Goal: Task Accomplishment & Management: Manage account settings

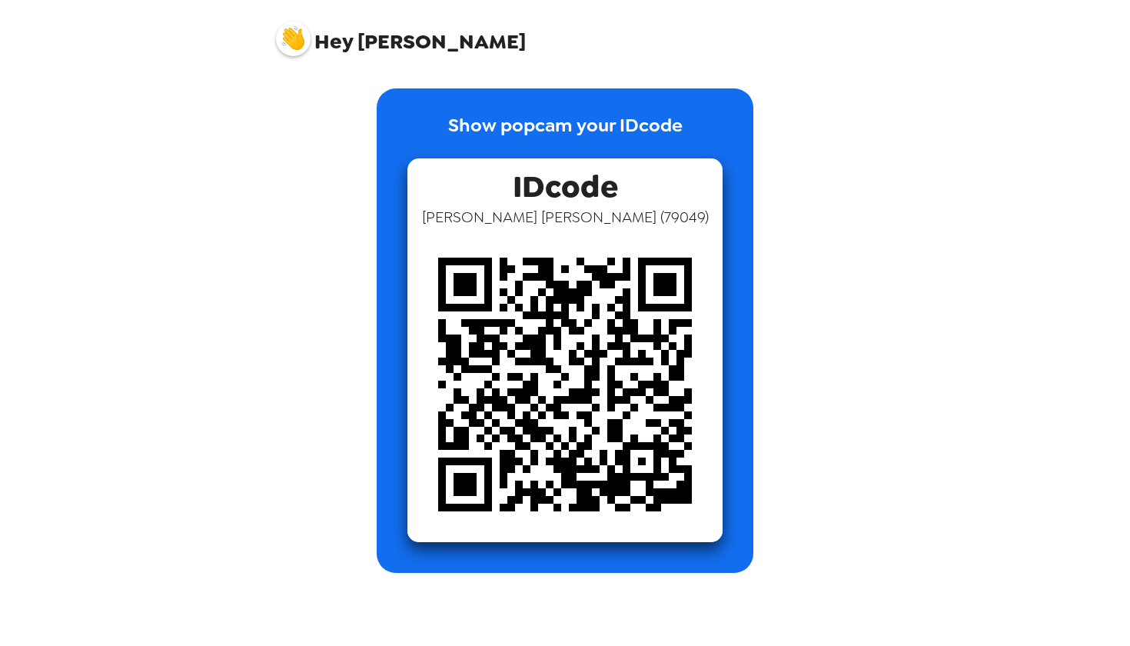
click at [296, 41] on img at bounding box center [293, 39] width 35 height 35
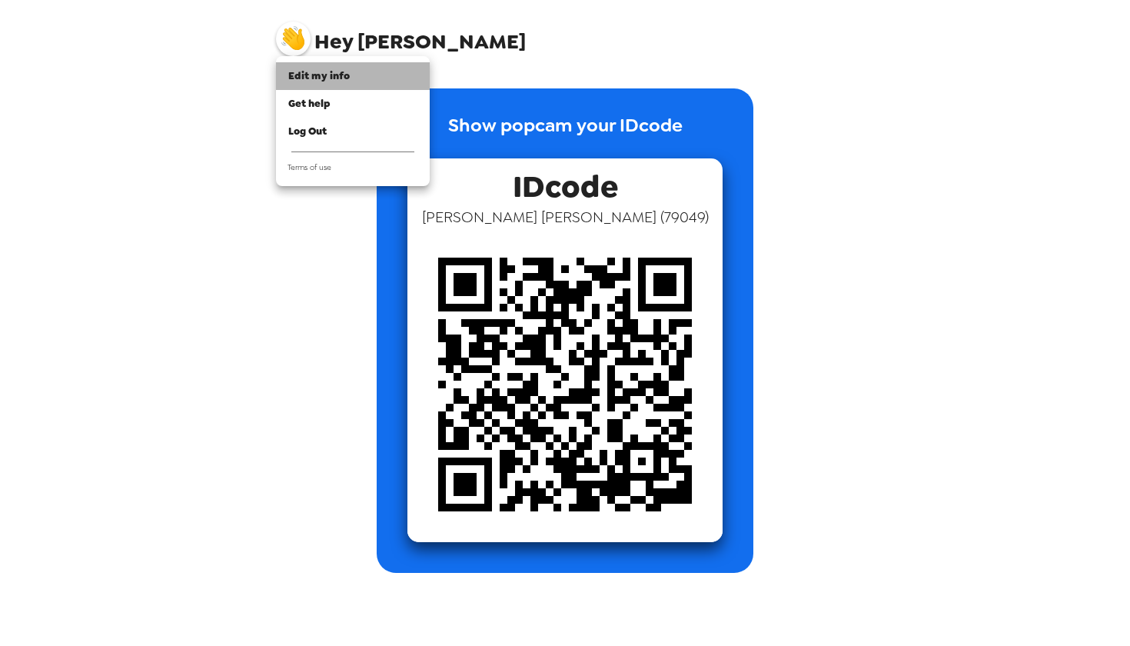
click at [345, 81] on span "Edit my info" at bounding box center [318, 75] width 61 height 13
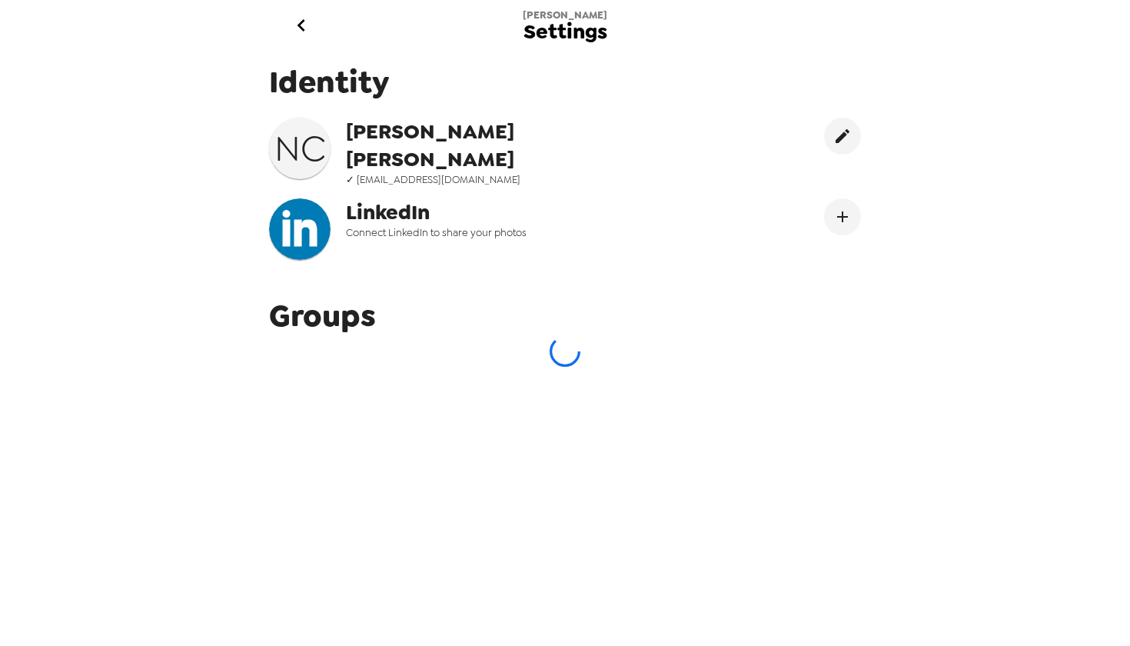
click at [536, 198] on span "LinkedIn" at bounding box center [501, 212] width 311 height 28
click at [418, 210] on span "LinkedIn" at bounding box center [501, 212] width 311 height 28
click at [836, 211] on icon "Connect LinekdIn" at bounding box center [842, 217] width 18 height 18
click at [847, 134] on icon "edit" at bounding box center [842, 136] width 18 height 18
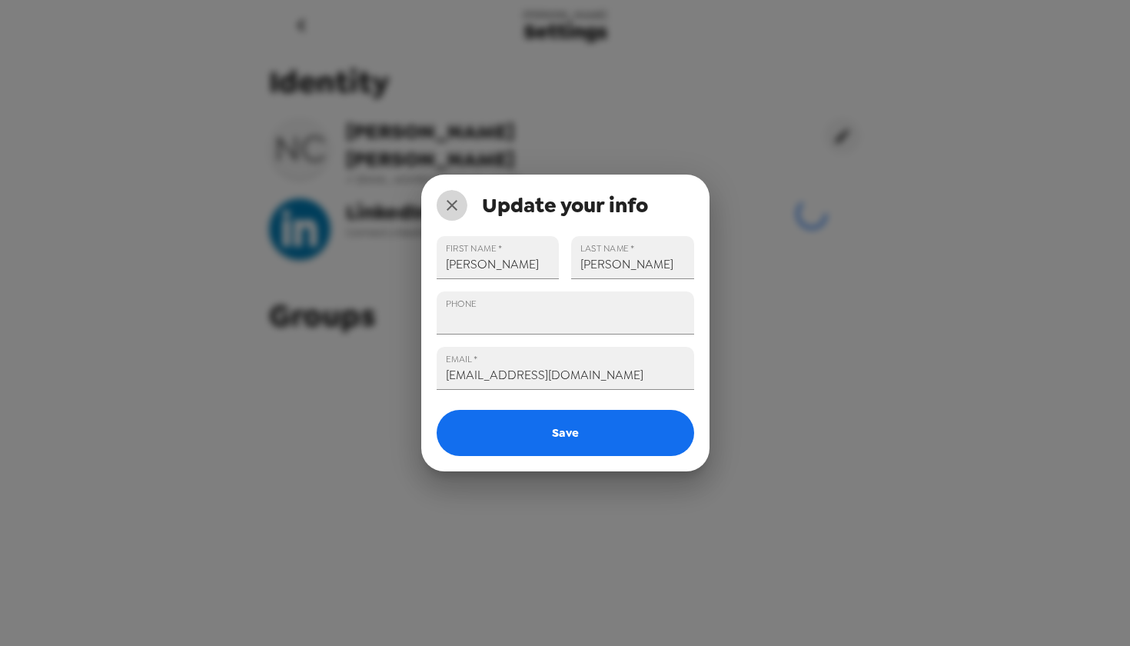
click at [454, 205] on icon "close" at bounding box center [452, 205] width 18 height 18
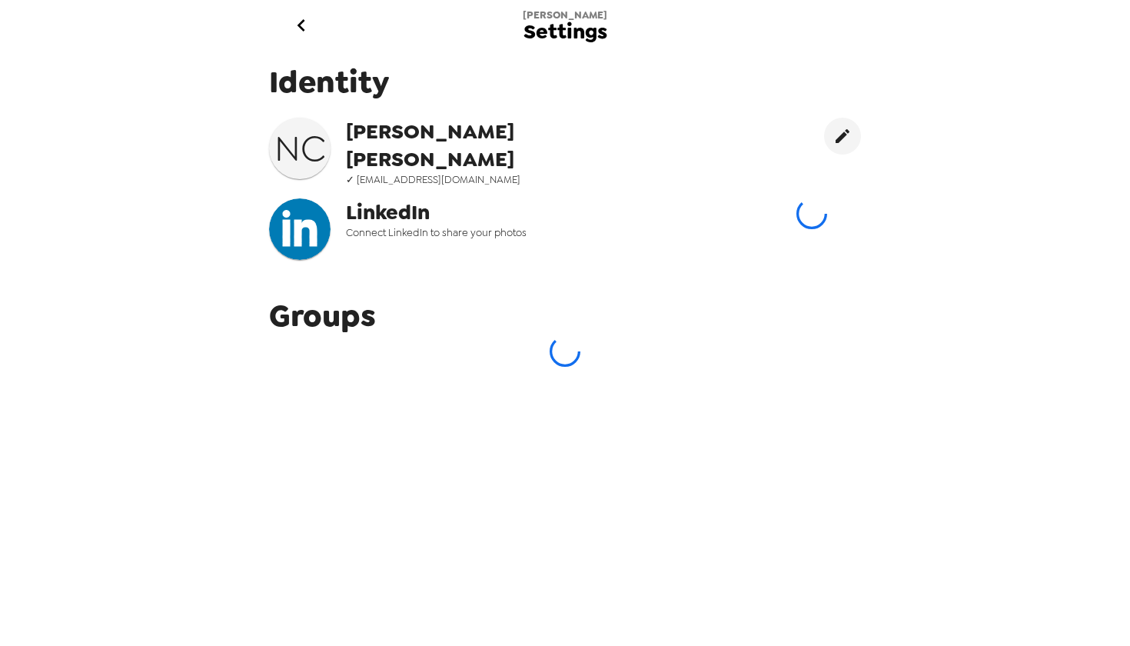
click at [340, 296] on span "Groups" at bounding box center [322, 315] width 107 height 41
click at [397, 341] on div at bounding box center [565, 351] width 592 height 31
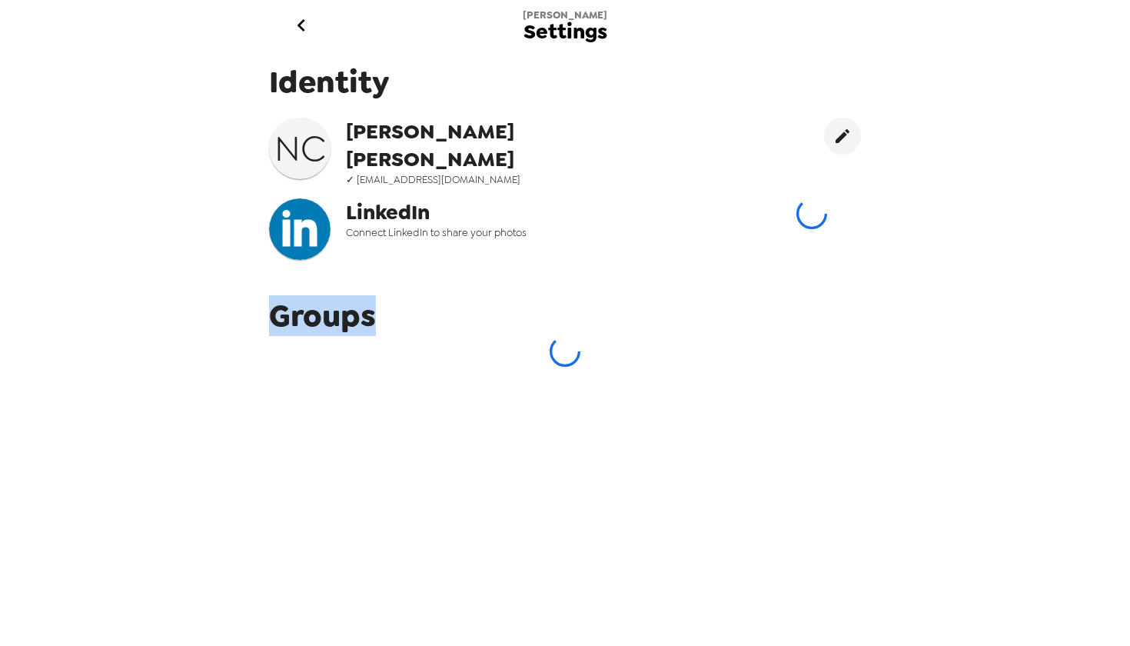
click at [392, 337] on div at bounding box center [565, 351] width 592 height 31
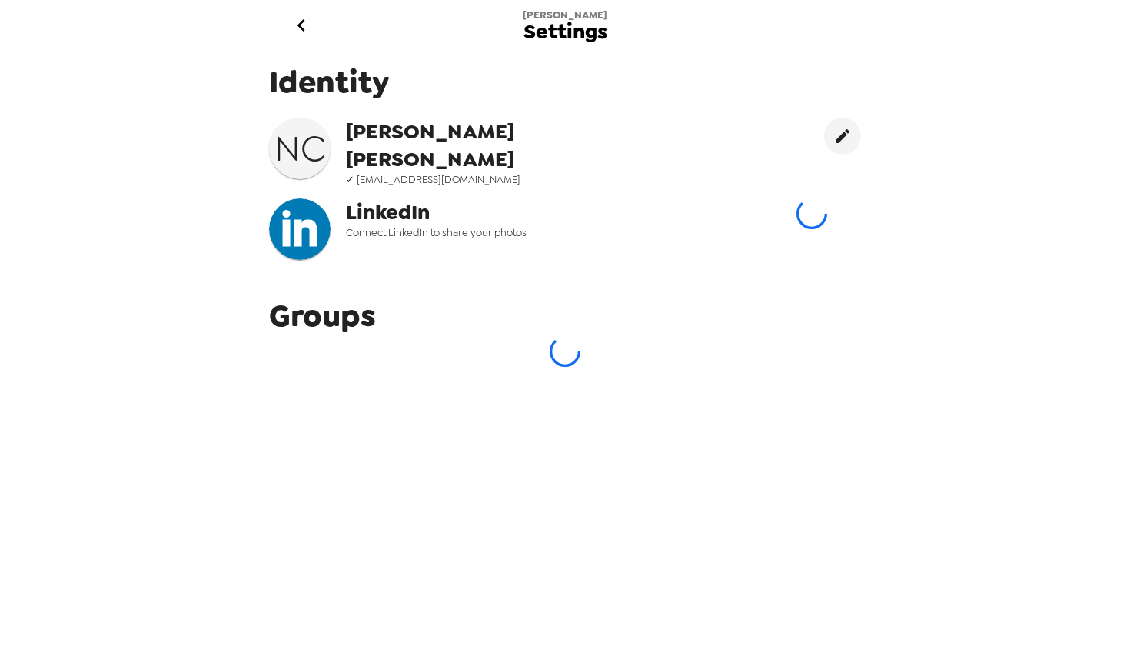
click at [823, 204] on icon at bounding box center [811, 213] width 31 height 31
click at [806, 204] on icon at bounding box center [811, 213] width 31 height 31
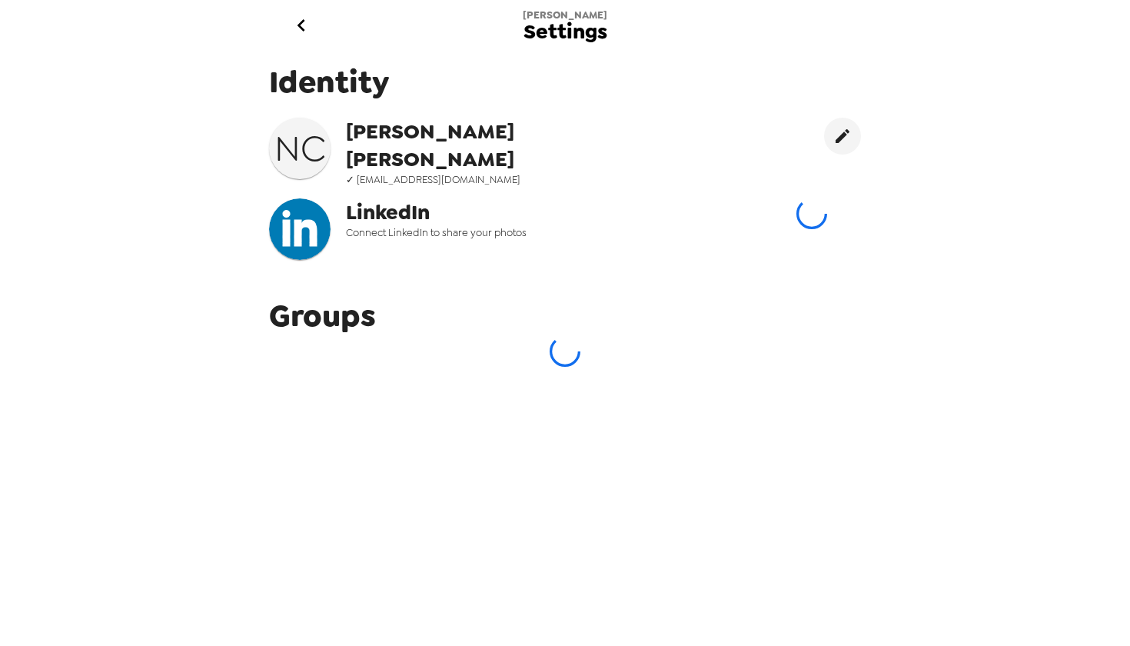
click at [736, 235] on div "LinkedIn Connect LinkedIn to share your photos" at bounding box center [565, 228] width 592 height 61
click at [305, 17] on icon "go back" at bounding box center [301, 25] width 25 height 25
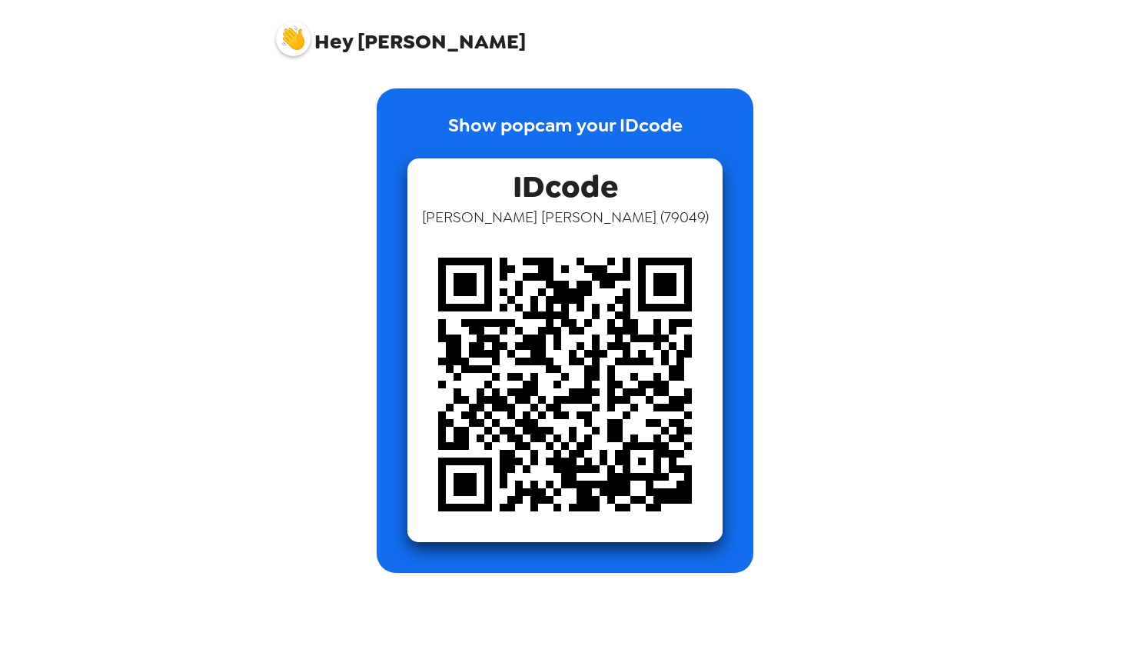
click at [287, 42] on img at bounding box center [293, 39] width 35 height 35
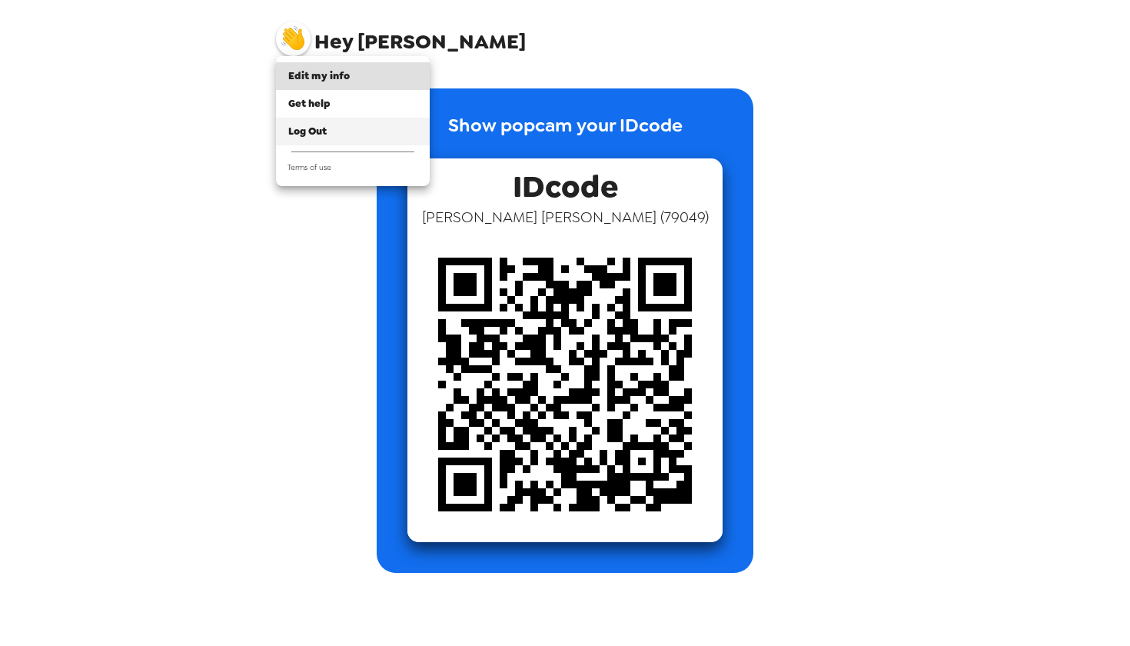
click at [320, 131] on span "Log Out" at bounding box center [307, 131] width 38 height 13
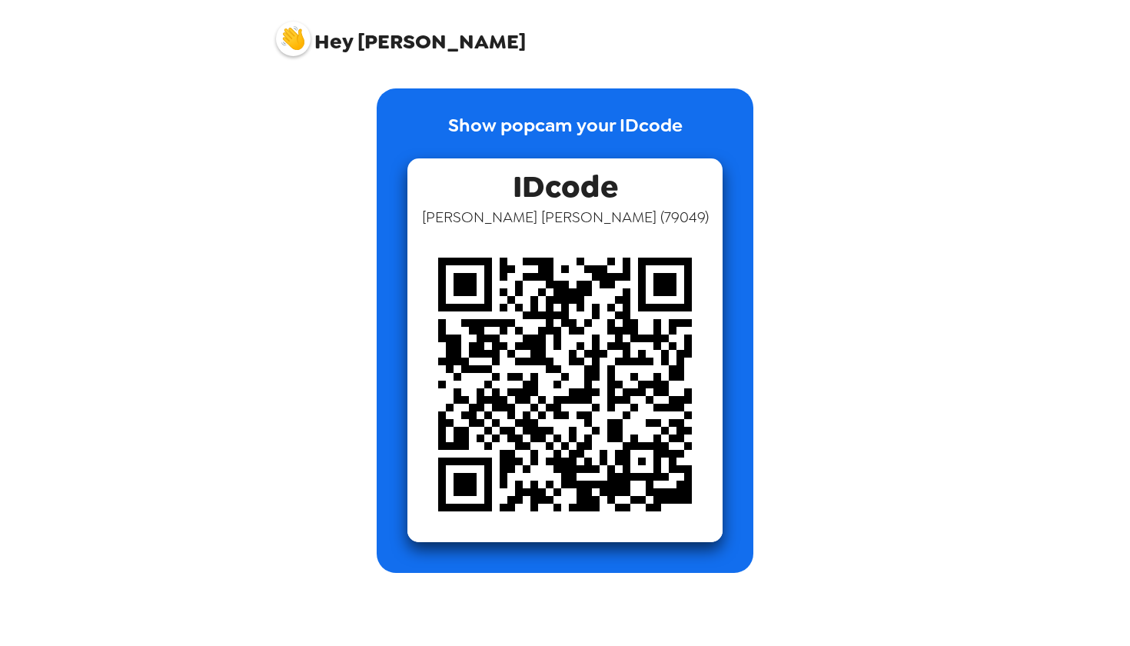
click at [344, 39] on span "Hey" at bounding box center [333, 42] width 38 height 28
click at [299, 38] on img at bounding box center [293, 39] width 35 height 35
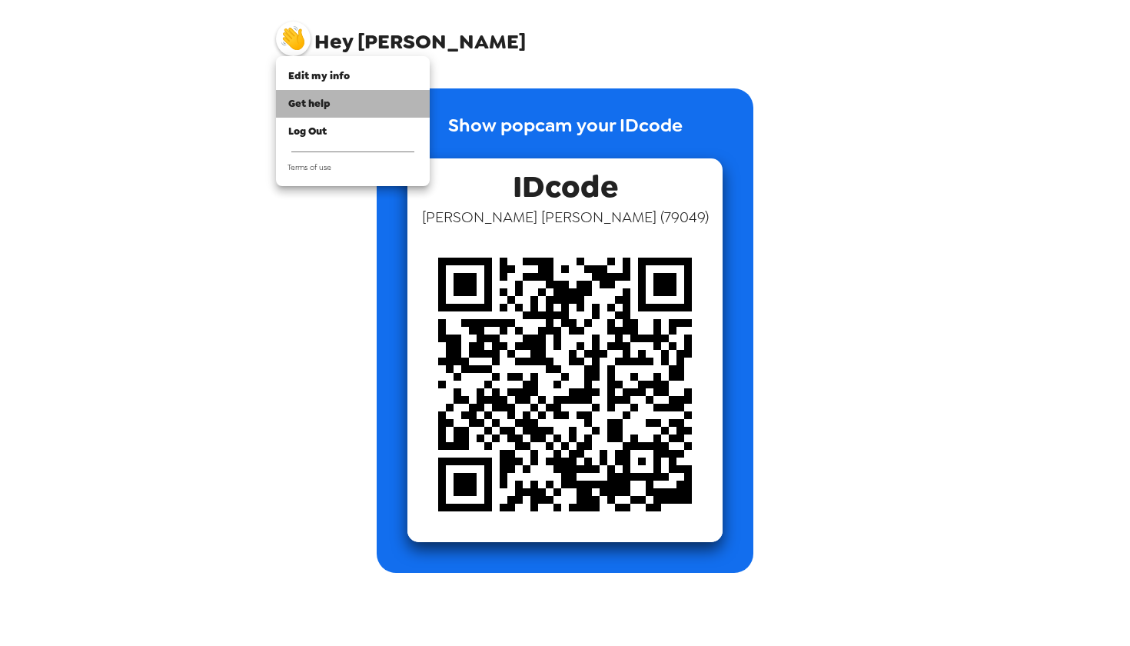
click at [343, 107] on div "Get help" at bounding box center [352, 103] width 129 height 15
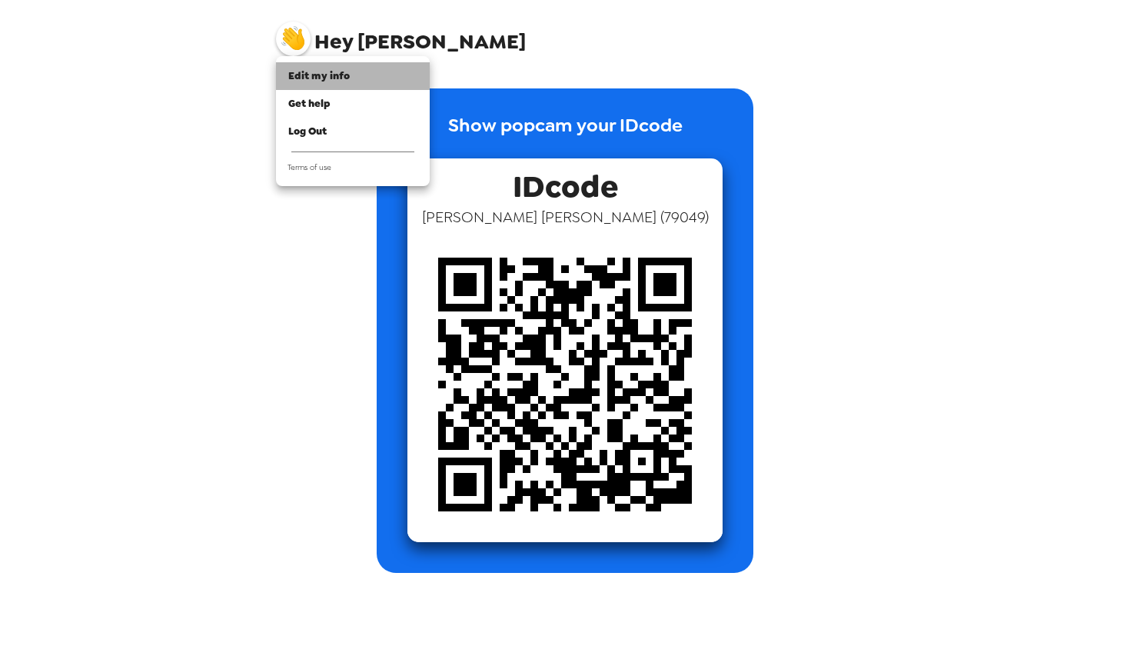
click at [301, 85] on li "Edit my info" at bounding box center [353, 76] width 154 height 28
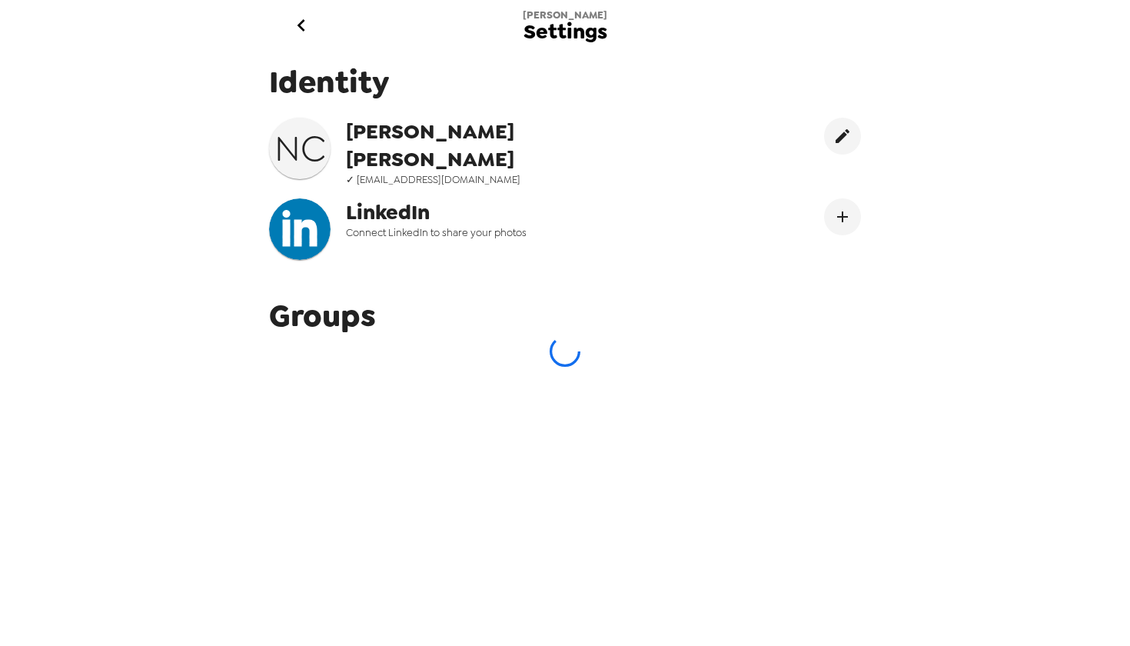
click at [364, 310] on span "Groups" at bounding box center [322, 315] width 107 height 41
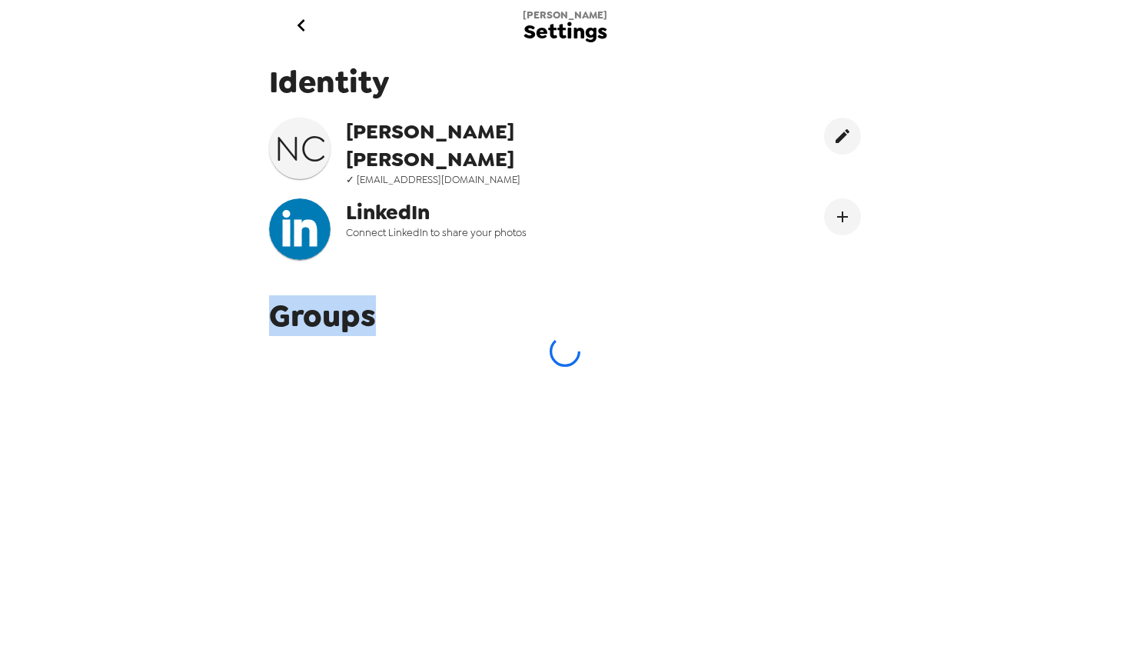
click at [589, 336] on div at bounding box center [565, 351] width 592 height 31
click at [578, 336] on icon at bounding box center [564, 351] width 43 height 43
click at [578, 336] on div at bounding box center [565, 351] width 31 height 31
click at [578, 336] on icon at bounding box center [565, 351] width 38 height 38
click at [578, 336] on div at bounding box center [565, 351] width 31 height 31
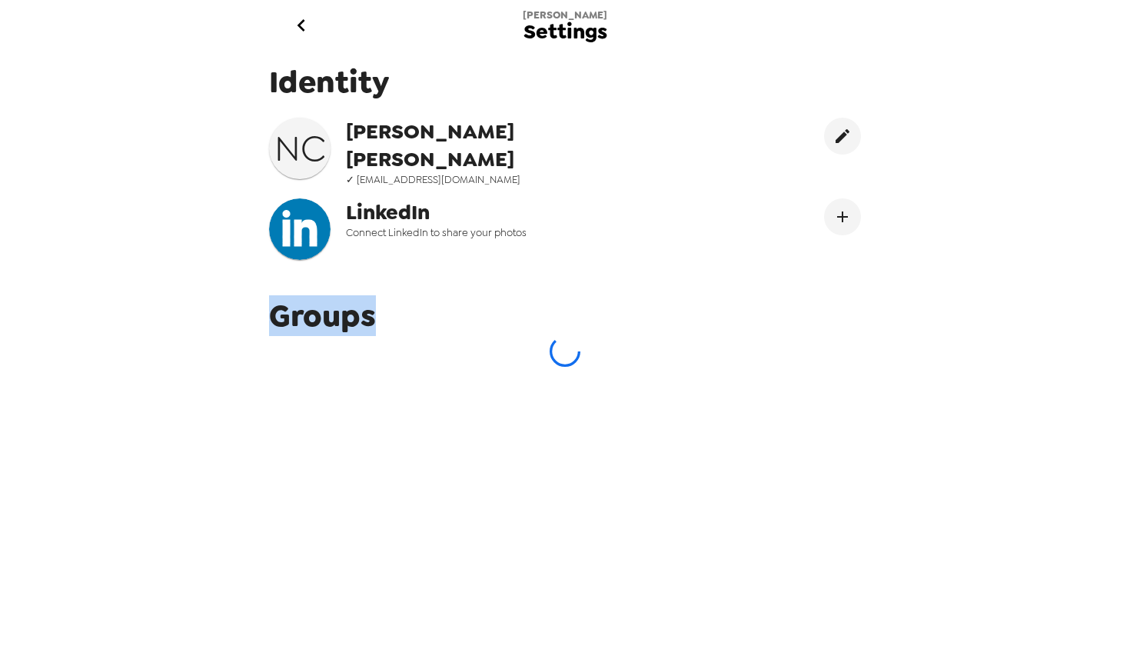
click at [578, 336] on icon at bounding box center [564, 351] width 43 height 43
click at [578, 336] on icon at bounding box center [564, 351] width 41 height 41
click at [639, 336] on div at bounding box center [565, 351] width 592 height 31
click at [835, 208] on icon "Connect LinekdIn" at bounding box center [842, 217] width 18 height 18
click at [585, 468] on div "Identity N C [PERSON_NAME] ✓ [EMAIL_ADDRESS][DOMAIN_NAME] LinkedIn Connect Link…" at bounding box center [564, 340] width 615 height 580
